Goal: Use online tool/utility: Utilize a website feature to perform a specific function

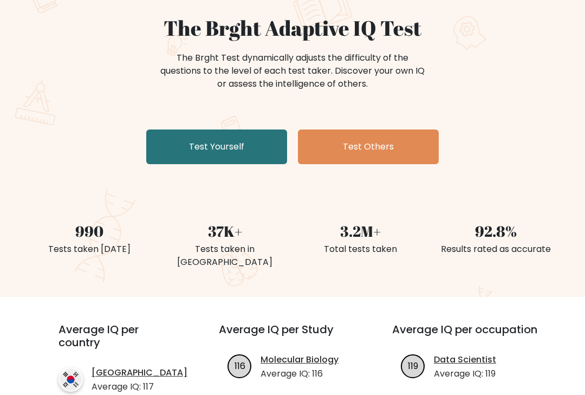
scroll to position [81, 0]
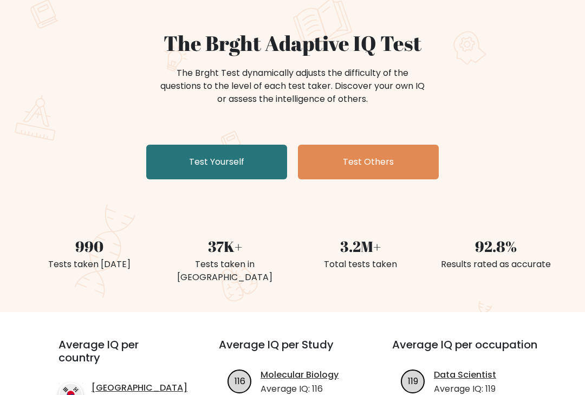
click at [181, 150] on link "Test Yourself" at bounding box center [216, 162] width 141 height 35
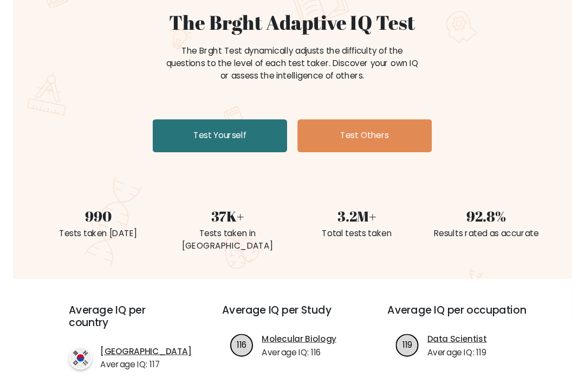
scroll to position [109, 0]
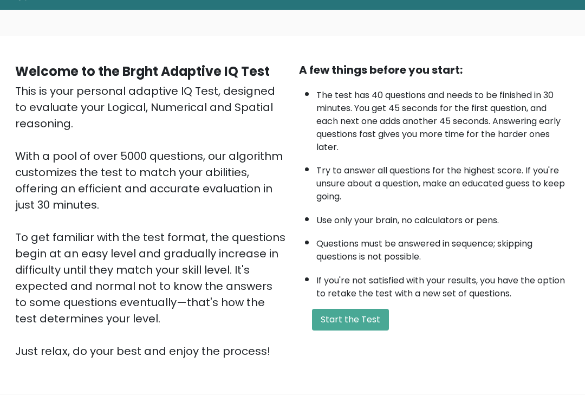
scroll to position [50, 0]
click at [343, 325] on button "Start the Test" at bounding box center [350, 320] width 77 height 22
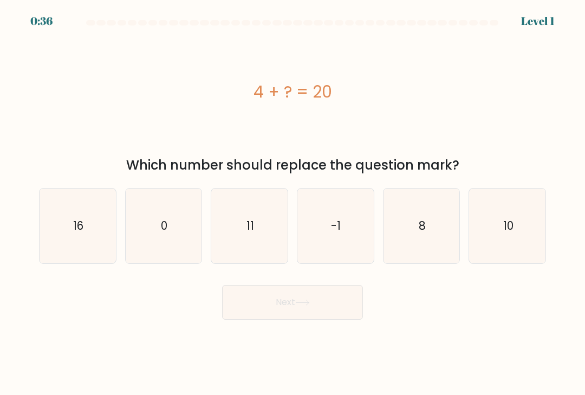
click at [71, 228] on icon "16" at bounding box center [77, 225] width 75 height 75
click at [292, 203] on input "a. 16" at bounding box center [292, 200] width 1 height 5
radio input "true"
click at [271, 316] on button "Next" at bounding box center [292, 302] width 141 height 35
